Goal: Information Seeking & Learning: Learn about a topic

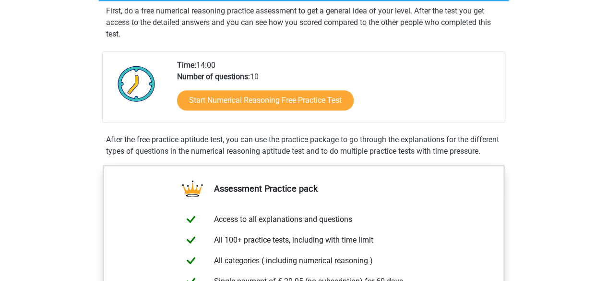
scroll to position [183, 0]
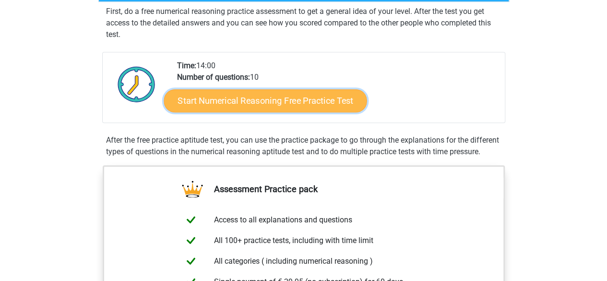
click at [251, 95] on link "Start Numerical Reasoning Free Practice Test" at bounding box center [265, 100] width 203 height 23
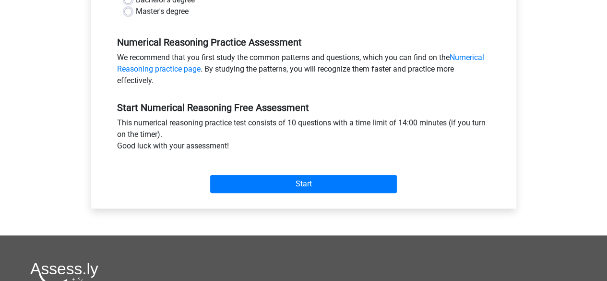
scroll to position [270, 0]
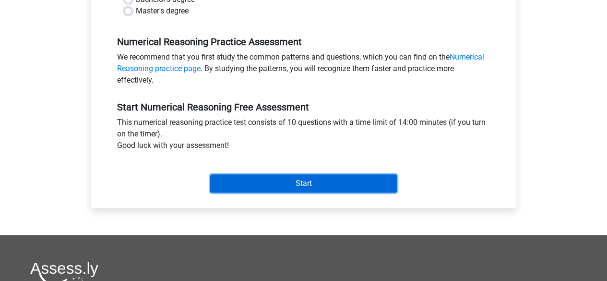
click at [283, 187] on input "Start" at bounding box center [303, 183] width 187 height 18
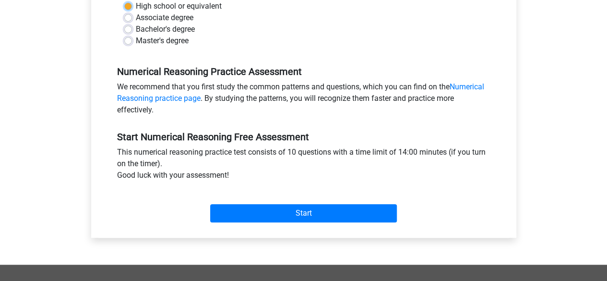
scroll to position [147, 0]
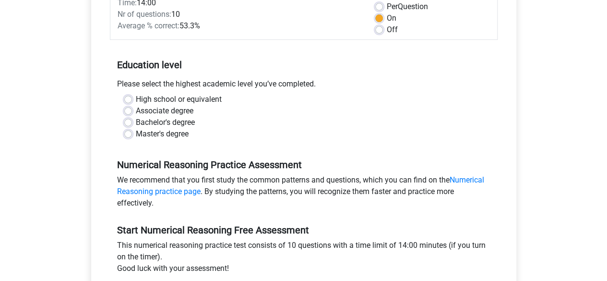
click at [202, 126] on div "Bachelor's degree" at bounding box center [303, 123] width 359 height 12
click at [169, 128] on label "Master's degree" at bounding box center [162, 134] width 53 height 12
click at [132, 128] on input "Master's degree" at bounding box center [128, 133] width 8 height 10
radio input "true"
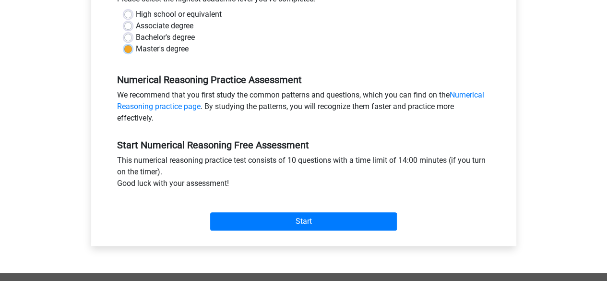
scroll to position [233, 0]
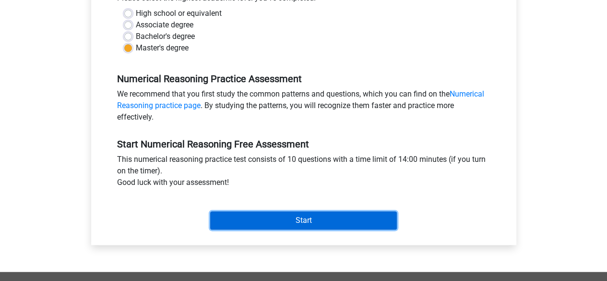
click at [277, 217] on input "Start" at bounding box center [303, 220] width 187 height 18
click at [270, 214] on input "Start" at bounding box center [303, 220] width 187 height 18
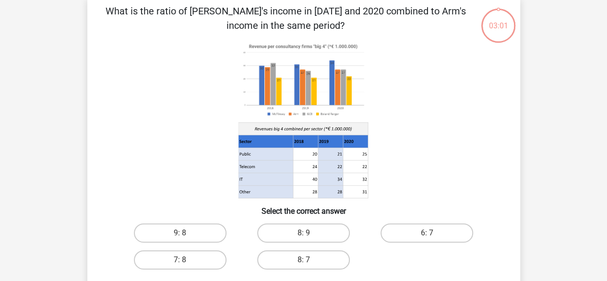
scroll to position [47, 0]
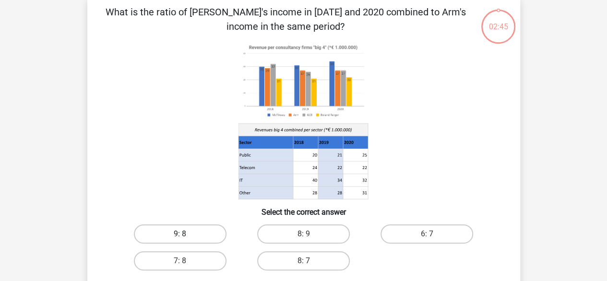
click at [160, 230] on label "9: 8" at bounding box center [180, 233] width 93 height 19
click at [180, 234] on input "9: 8" at bounding box center [183, 237] width 6 height 6
radio input "true"
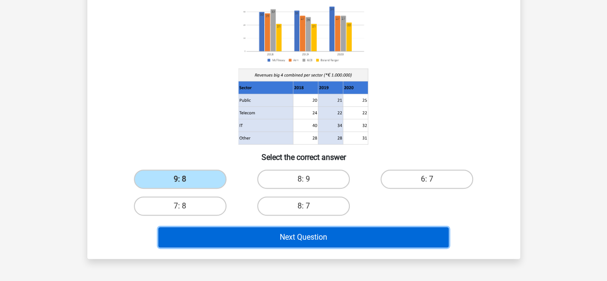
click at [202, 244] on button "Next Question" at bounding box center [303, 237] width 290 height 20
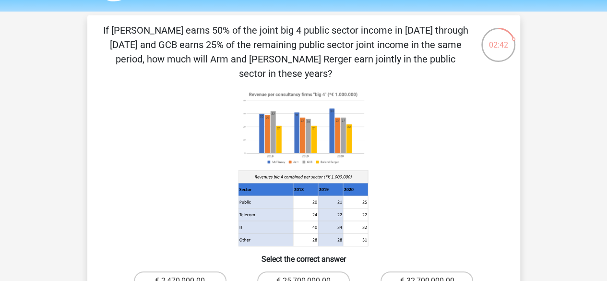
scroll to position [28, 0]
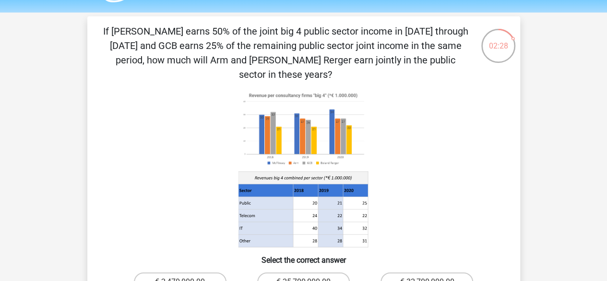
click at [189, 182] on icon at bounding box center [303, 168] width 387 height 158
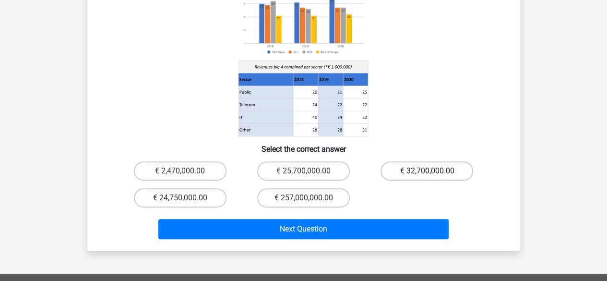
scroll to position [139, 0]
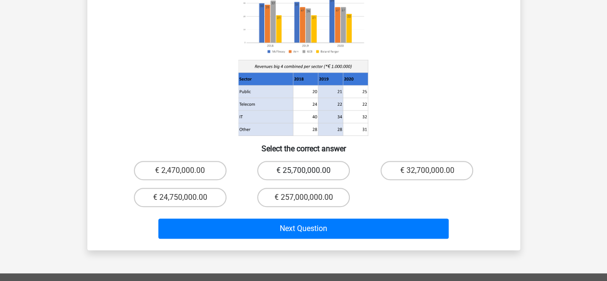
click at [281, 161] on label "€ 25,700,000.00" at bounding box center [303, 170] width 93 height 19
click at [303, 170] on input "€ 25,700,000.00" at bounding box center [306, 173] width 6 height 6
radio input "true"
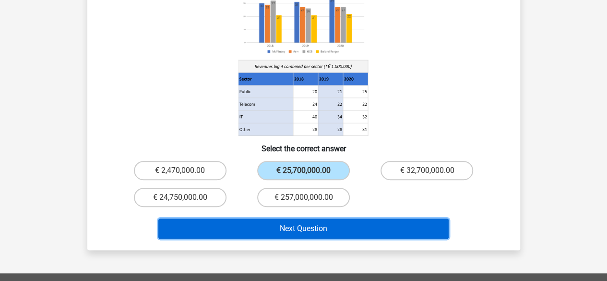
click at [304, 218] on button "Next Question" at bounding box center [303, 228] width 290 height 20
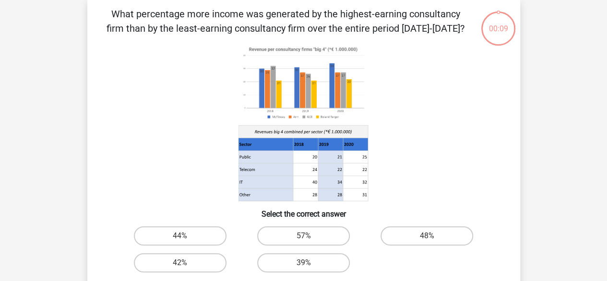
scroll to position [44, 0]
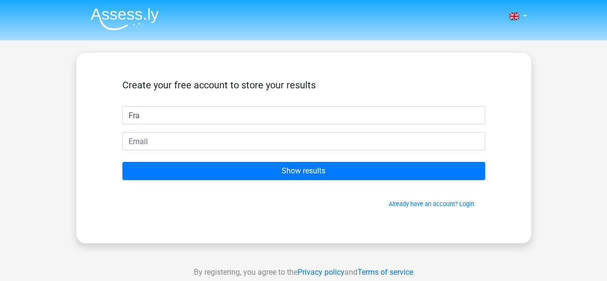
type input "[PERSON_NAME]"
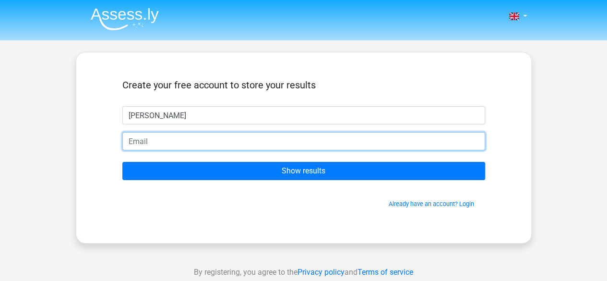
click at [220, 145] on input "email" at bounding box center [303, 141] width 363 height 18
type input "[PERSON_NAME][EMAIL_ADDRESS][DOMAIN_NAME]"
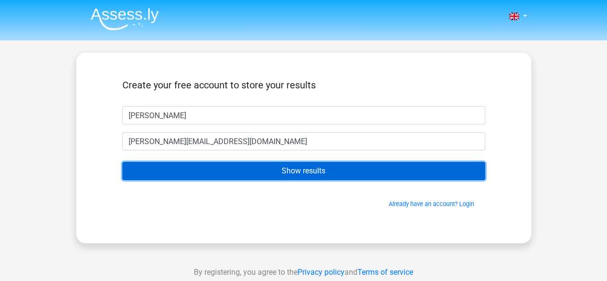
click at [231, 169] on input "Show results" at bounding box center [303, 171] width 363 height 18
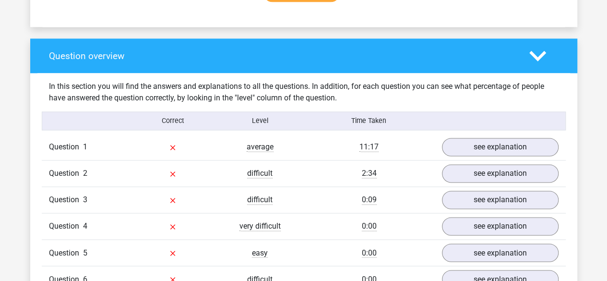
scroll to position [676, 0]
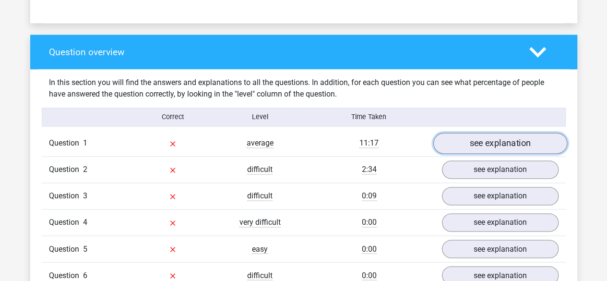
click at [457, 137] on link "see explanation" at bounding box center [500, 143] width 134 height 21
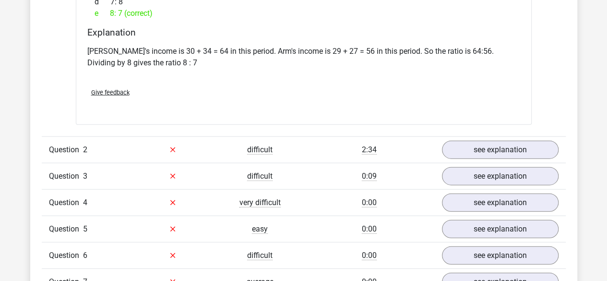
scroll to position [1072, 0]
click at [467, 137] on div "Question 2 difficult 2:34 see explanation" at bounding box center [304, 149] width 524 height 26
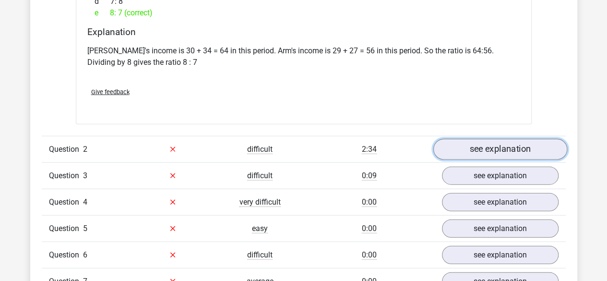
click at [471, 149] on link "see explanation" at bounding box center [500, 149] width 134 height 21
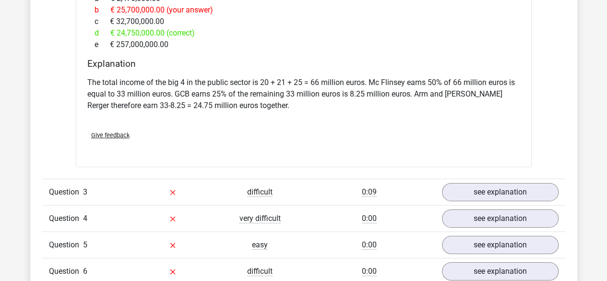
scroll to position [1466, 0]
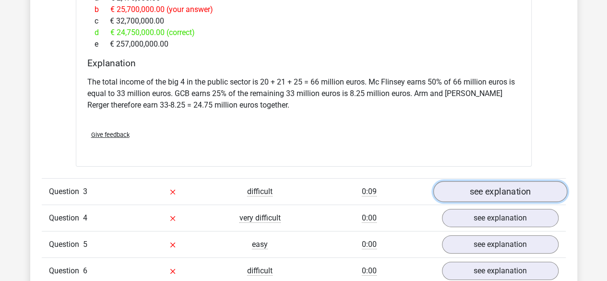
click at [486, 181] on link "see explanation" at bounding box center [500, 191] width 134 height 21
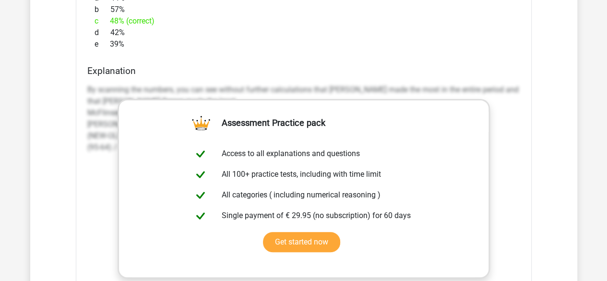
scroll to position [1935, 0]
